Goal: Navigation & Orientation: Find specific page/section

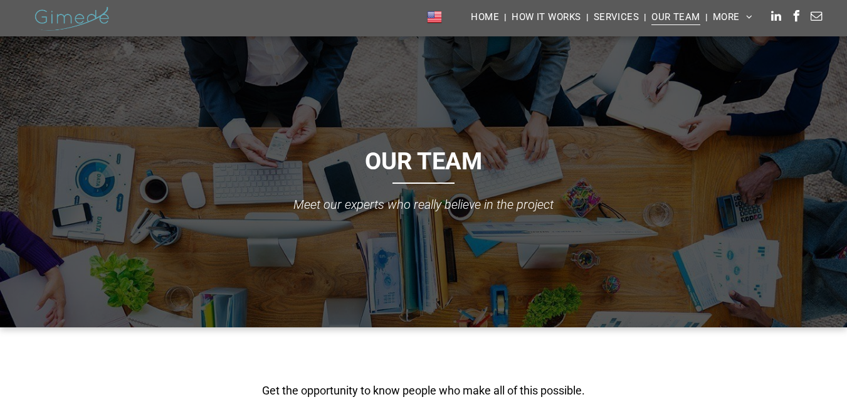
click at [600, 7] on nav "HOME HOW IT WORKS SERVICES OUR TEAM MORE RESOURCES WHAT'S NEXT CONTACTS FAQ" at bounding box center [630, 17] width 333 height 32
click at [600, 13] on span "SERVICES" at bounding box center [617, 16] width 46 height 17
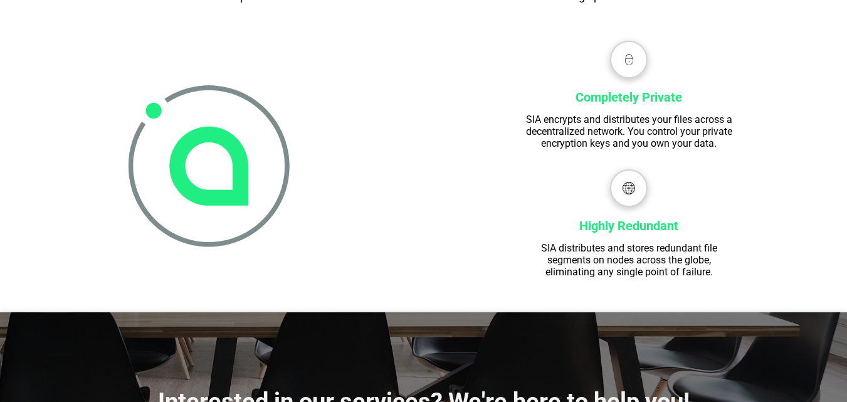
scroll to position [1009, 0]
